Goal: Information Seeking & Learning: Find specific fact

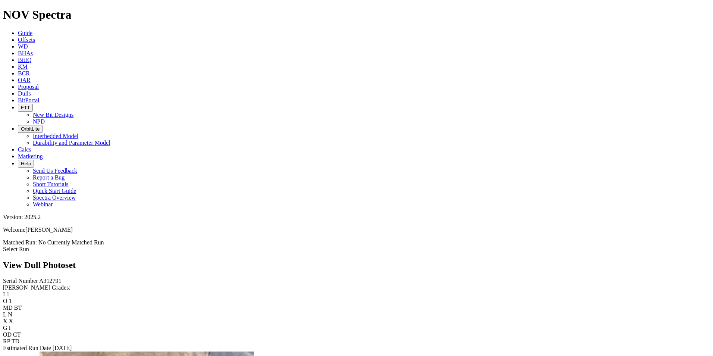
click at [31, 90] on link "Dulls" at bounding box center [24, 93] width 13 height 6
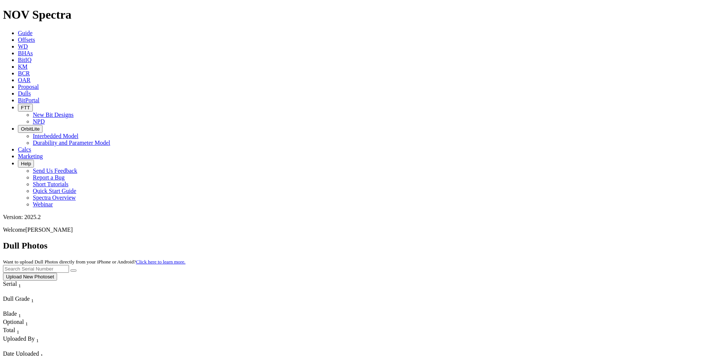
click at [69, 265] on input "text" at bounding box center [36, 269] width 66 height 8
click at [71, 269] on button "submit" at bounding box center [74, 270] width 6 height 2
click at [69, 265] on input "A312791" at bounding box center [36, 269] width 66 height 8
click at [71, 269] on button "submit" at bounding box center [74, 270] width 6 height 2
drag, startPoint x: 572, startPoint y: 32, endPoint x: 466, endPoint y: 43, distance: 106.9
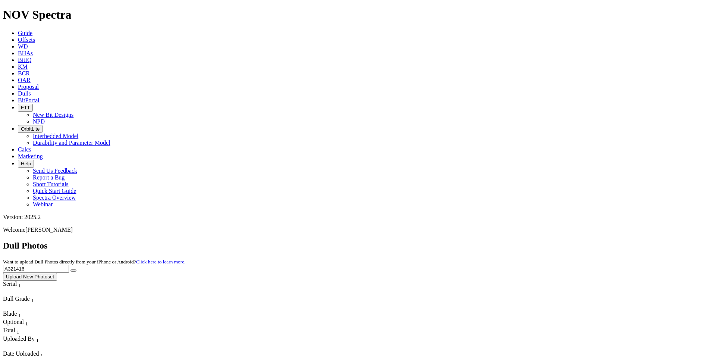
click at [466, 241] on div "Dull Photos Want to upload Dull Photos directly from your iPhone or Android? Cl…" at bounding box center [356, 261] width 707 height 40
click at [76, 269] on button "submit" at bounding box center [74, 270] width 6 height 2
drag, startPoint x: 566, startPoint y: 35, endPoint x: 531, endPoint y: 38, distance: 34.8
click at [531, 241] on div "Dull Photos Want to upload Dull Photos directly from your iPhone or Android? Cl…" at bounding box center [356, 261] width 707 height 40
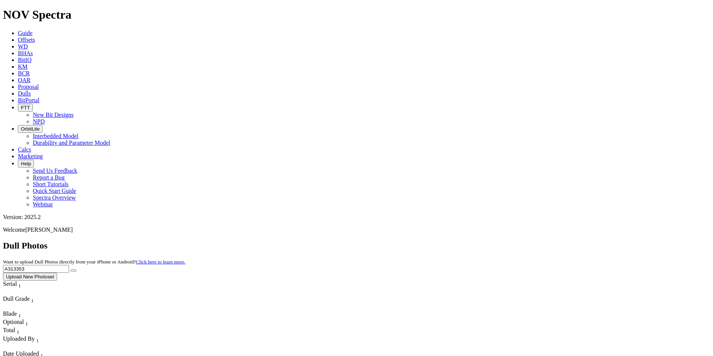
type input "A313353"
click at [76, 269] on button "submit" at bounding box center [74, 270] width 6 height 2
drag, startPoint x: 580, startPoint y: 31, endPoint x: 504, endPoint y: 27, distance: 76.6
click at [504, 241] on div "Dull Photos Want to upload Dull Photos directly from your iPhone or Android? Cl…" at bounding box center [356, 261] width 707 height 40
click at [71, 269] on button "submit" at bounding box center [74, 270] width 6 height 2
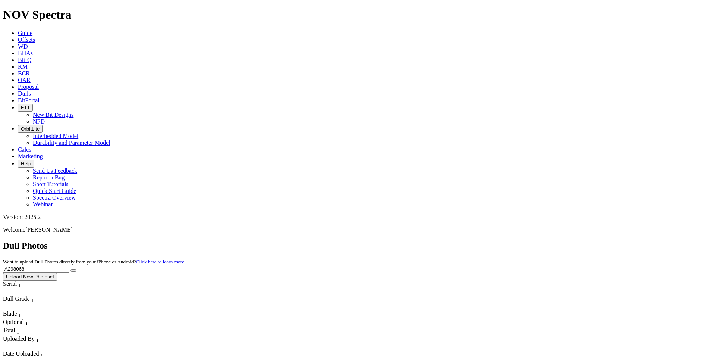
drag, startPoint x: 569, startPoint y: 35, endPoint x: 508, endPoint y: 37, distance: 61.6
click at [508, 241] on div "Dull Photos Want to upload Dull Photos directly from your iPhone or Android? Cl…" at bounding box center [356, 261] width 707 height 40
click at [76, 269] on button "submit" at bounding box center [74, 270] width 6 height 2
drag, startPoint x: 567, startPoint y: 37, endPoint x: 485, endPoint y: 34, distance: 82.1
click at [485, 241] on div "Dull Photos Want to upload Dull Photos directly from your iPhone or Android? Cl…" at bounding box center [356, 261] width 707 height 40
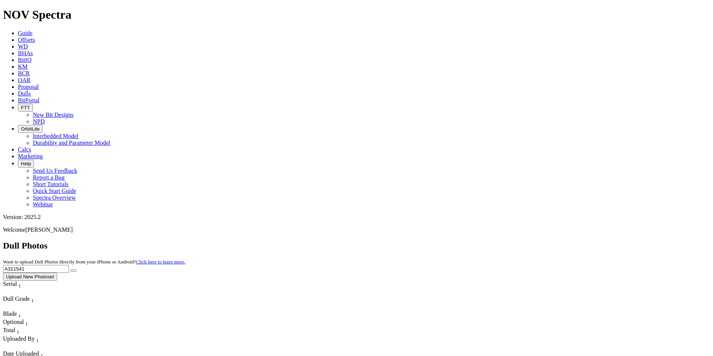
click at [69, 265] on input "A311541" at bounding box center [36, 269] width 66 height 8
click at [74, 271] on icon "submit" at bounding box center [74, 271] width 0 height 0
click at [76, 269] on button "submit" at bounding box center [74, 270] width 6 height 2
click at [74, 271] on icon "submit" at bounding box center [74, 271] width 0 height 0
drag, startPoint x: 570, startPoint y: 30, endPoint x: 477, endPoint y: 28, distance: 92.6
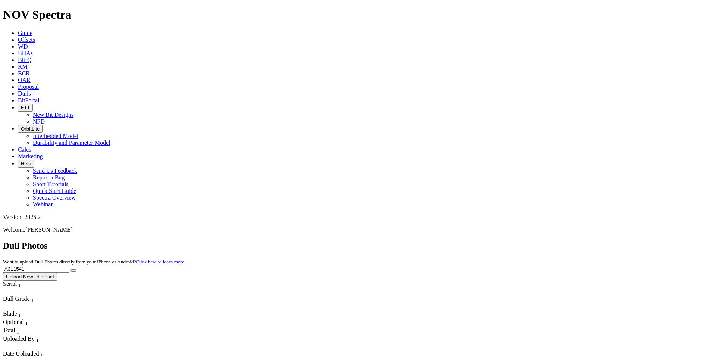
click at [477, 241] on div "Dull Photos Want to upload Dull Photos directly from your iPhone or Android? Cl…" at bounding box center [356, 261] width 707 height 40
click at [76, 269] on button "submit" at bounding box center [74, 270] width 6 height 2
drag, startPoint x: 556, startPoint y: 35, endPoint x: 507, endPoint y: 30, distance: 49.9
click at [507, 241] on div "Dull Photos Want to upload Dull Photos directly from your iPhone or Android? Cl…" at bounding box center [356, 261] width 707 height 40
click at [74, 271] on icon "submit" at bounding box center [74, 271] width 0 height 0
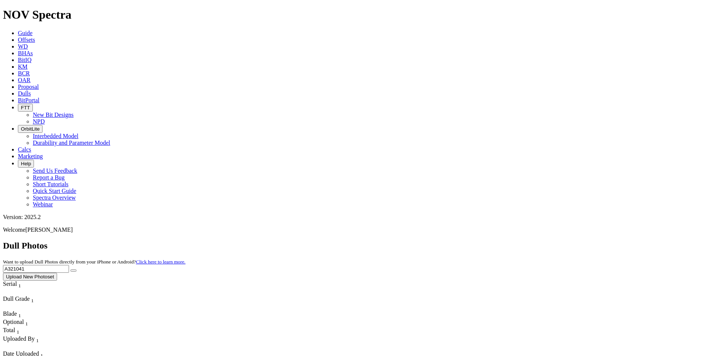
drag, startPoint x: 570, startPoint y: 32, endPoint x: 493, endPoint y: 35, distance: 77.3
click at [493, 241] on div "Dull Photos Want to upload Dull Photos directly from your iPhone or Android? Cl…" at bounding box center [356, 261] width 707 height 40
click at [76, 269] on button "submit" at bounding box center [74, 270] width 6 height 2
drag, startPoint x: 563, startPoint y: 31, endPoint x: 488, endPoint y: 29, distance: 74.6
click at [488, 241] on div "Dull Photos Want to upload Dull Photos directly from your iPhone or Android? Cl…" at bounding box center [356, 261] width 707 height 40
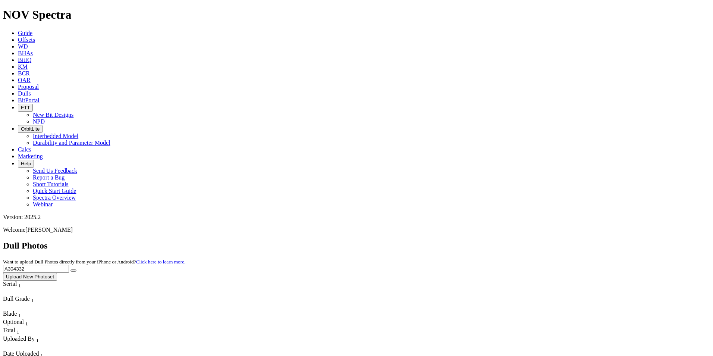
click at [71, 269] on button "submit" at bounding box center [74, 270] width 6 height 2
drag, startPoint x: 560, startPoint y: 36, endPoint x: 531, endPoint y: 34, distance: 29.9
click at [531, 241] on div "Dull Photos Want to upload Dull Photos directly from your iPhone or Android? Cl…" at bounding box center [356, 261] width 707 height 40
type input "A321041"
click at [71, 269] on button "submit" at bounding box center [74, 270] width 6 height 2
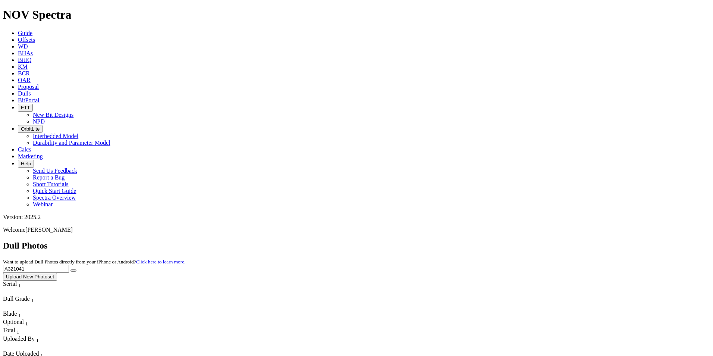
drag, startPoint x: 575, startPoint y: 34, endPoint x: 513, endPoint y: 18, distance: 64.0
type input "A298068"
click at [76, 269] on button "submit" at bounding box center [74, 270] width 6 height 2
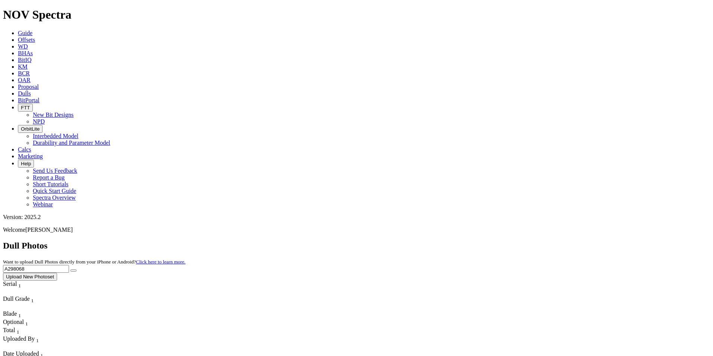
drag, startPoint x: 575, startPoint y: 33, endPoint x: 498, endPoint y: 29, distance: 76.9
click at [499, 241] on div "Dull Photos Want to upload Dull Photos directly from your iPhone or Android? Cl…" at bounding box center [356, 261] width 707 height 40
click at [71, 269] on button "submit" at bounding box center [74, 270] width 6 height 2
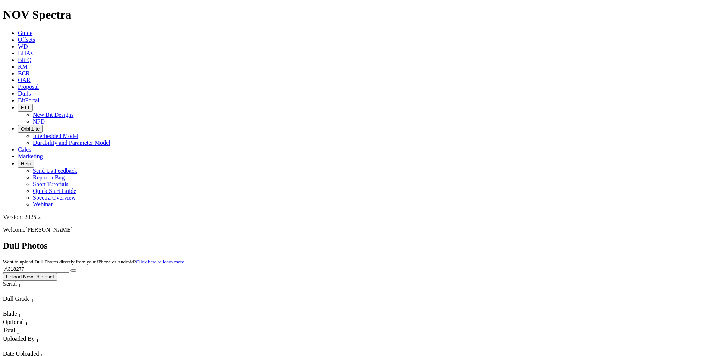
drag, startPoint x: 569, startPoint y: 34, endPoint x: 507, endPoint y: 31, distance: 62.8
click at [507, 241] on div "Dull Photos Want to upload Dull Photos directly from your iPhone or Android? Cl…" at bounding box center [356, 261] width 707 height 40
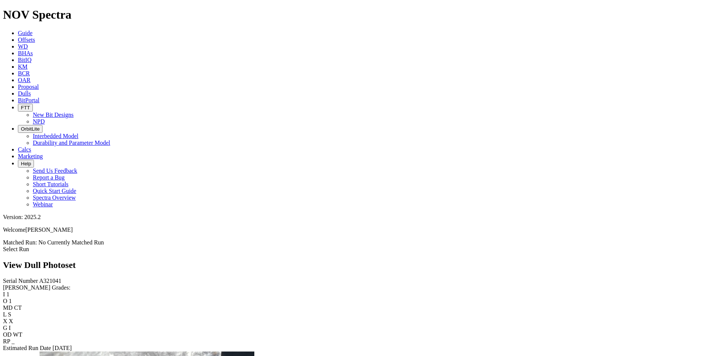
scroll to position [1050, 0]
click at [18, 90] on icon at bounding box center [18, 93] width 0 height 6
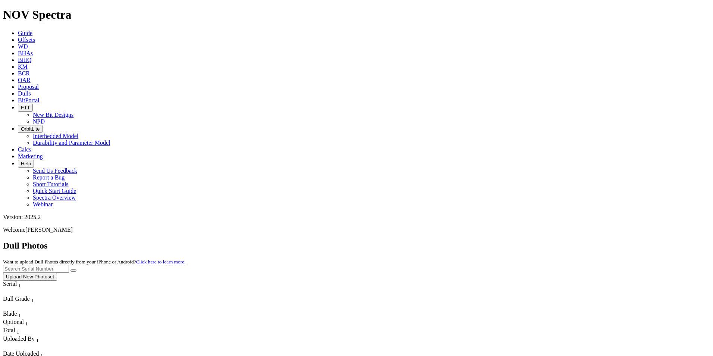
click at [69, 265] on input "text" at bounding box center [36, 269] width 66 height 8
type input "A312791"
click at [76, 269] on button "submit" at bounding box center [74, 270] width 6 height 2
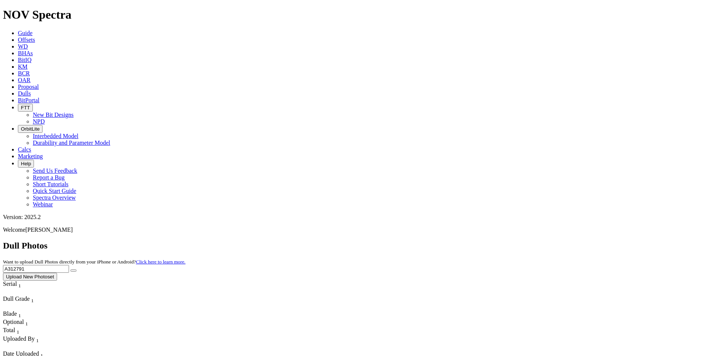
drag, startPoint x: 568, startPoint y: 36, endPoint x: 519, endPoint y: 29, distance: 48.6
click at [519, 241] on div "Dull Photos Want to upload Dull Photos directly from your iPhone or Android? Cl…" at bounding box center [356, 261] width 707 height 40
click at [74, 271] on icon "submit" at bounding box center [74, 271] width 0 height 0
drag, startPoint x: 570, startPoint y: 31, endPoint x: 512, endPoint y: 26, distance: 58.4
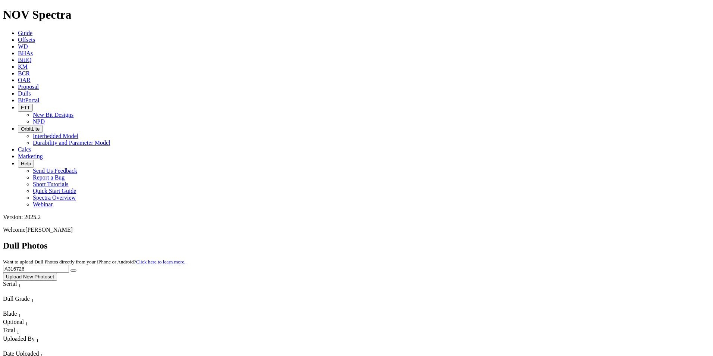
click at [512, 241] on div "Dull Photos Want to upload Dull Photos directly from your iPhone or Android? Cl…" at bounding box center [356, 261] width 707 height 40
click at [501, 241] on div "Dull Photos Want to upload Dull Photos directly from your iPhone or Android? Cl…" at bounding box center [356, 261] width 707 height 40
drag, startPoint x: 586, startPoint y: 33, endPoint x: 518, endPoint y: 23, distance: 69.1
click at [518, 241] on div "Dull Photos Want to upload Dull Photos directly from your iPhone or Android? Cl…" at bounding box center [356, 261] width 707 height 40
type input "A318570"
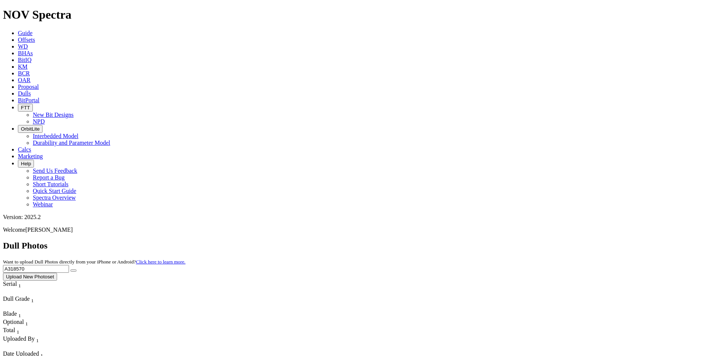
click at [71, 269] on button "submit" at bounding box center [74, 270] width 6 height 2
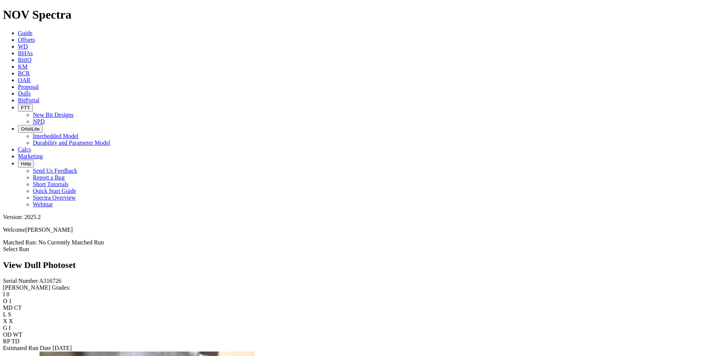
scroll to position [410, 0]
drag, startPoint x: 503, startPoint y: 214, endPoint x: 539, endPoint y: 14, distance: 203.6
click at [539, 30] on ul "Guide Offsets WD BHAs BitIQ KM BCR OAR Proposal EBRR Dulls BitPortal FTT New Bi…" at bounding box center [356, 119] width 707 height 178
